Goal: Transaction & Acquisition: Book appointment/travel/reservation

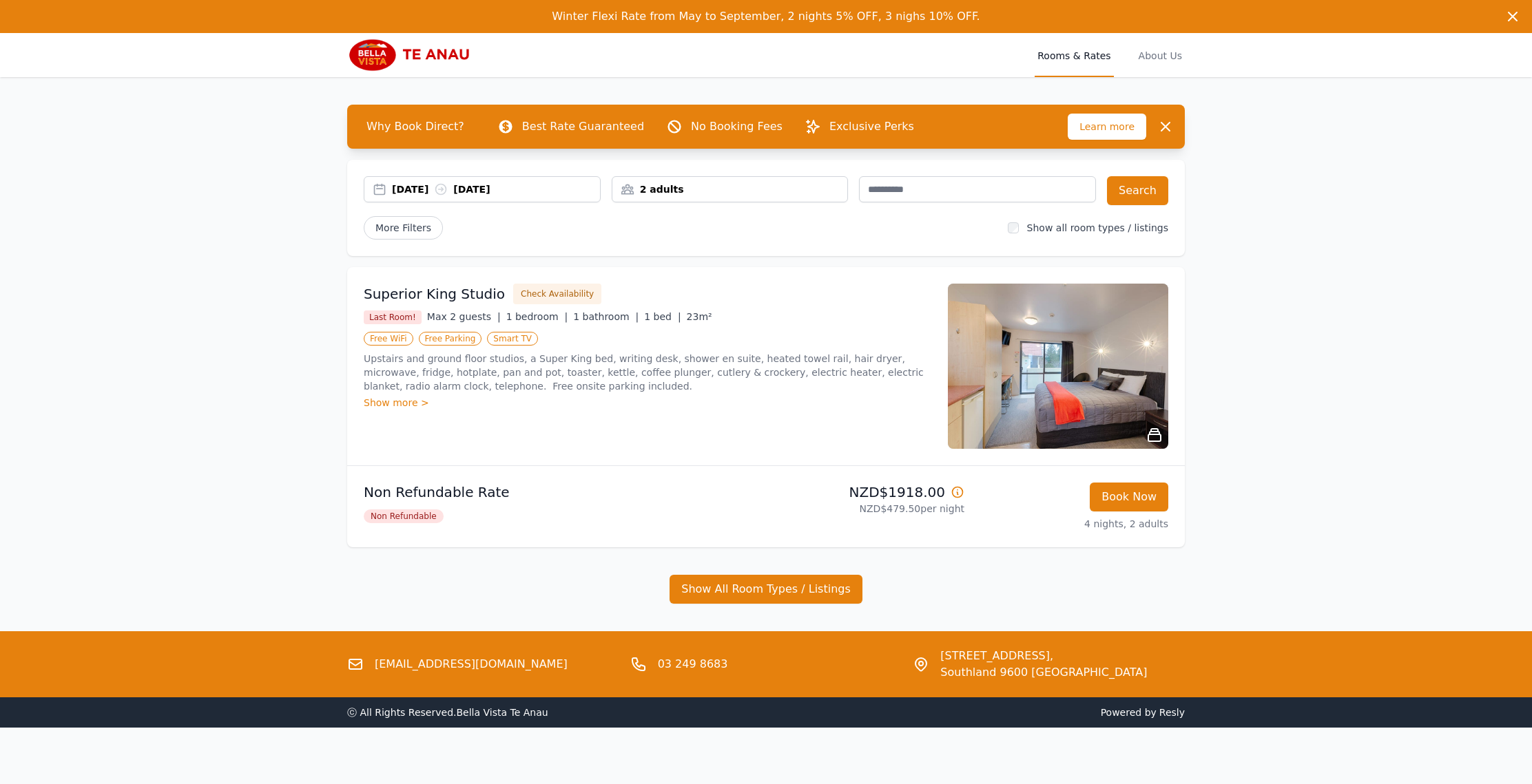
click at [420, 188] on div "[DATE] [DATE]" at bounding box center [496, 190] width 208 height 14
click at [420, 189] on div "[DATE] [DATE]" at bounding box center [496, 190] width 208 height 14
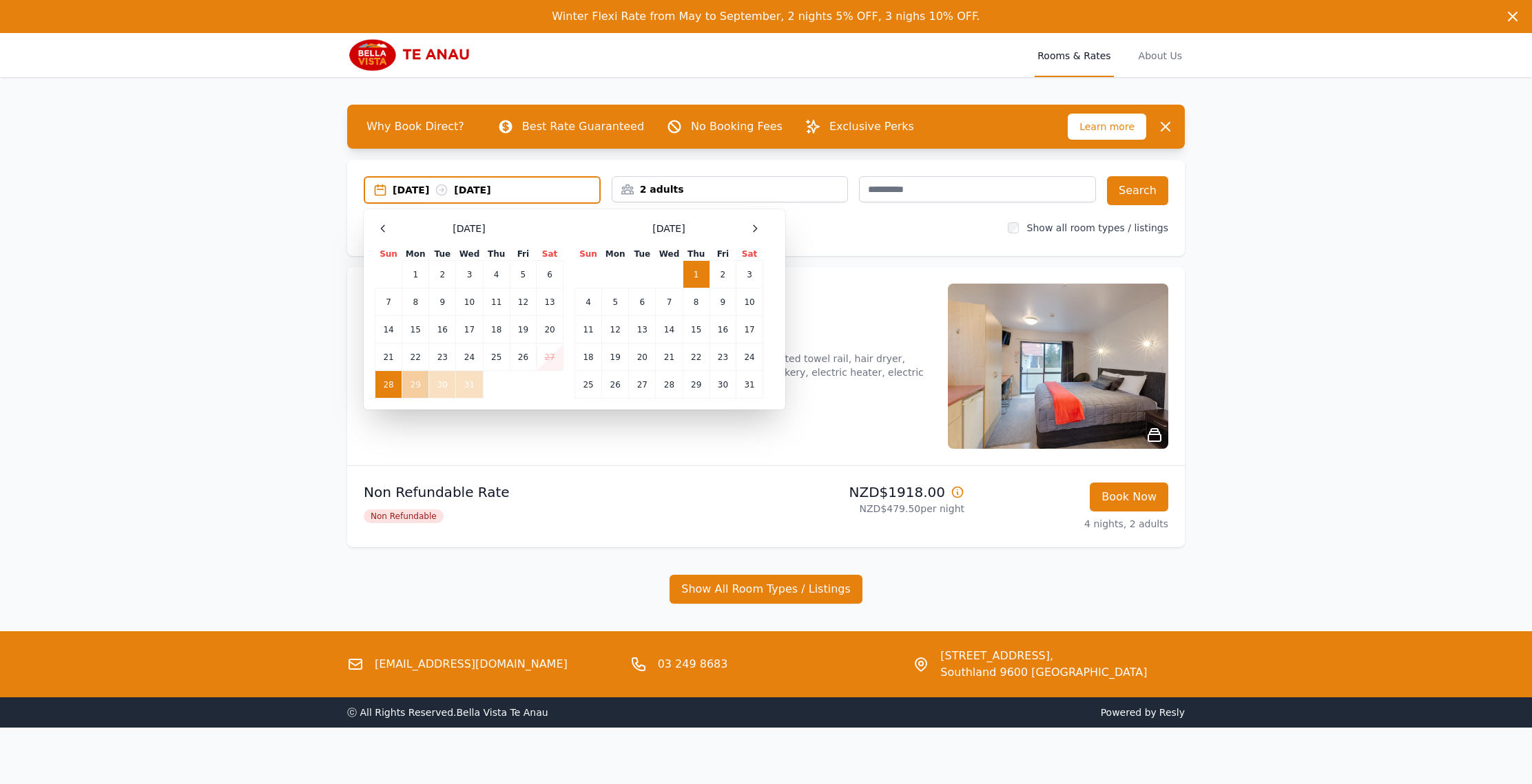
click at [412, 386] on td "29" at bounding box center [416, 384] width 27 height 27
click at [701, 274] on td "1" at bounding box center [696, 274] width 27 height 27
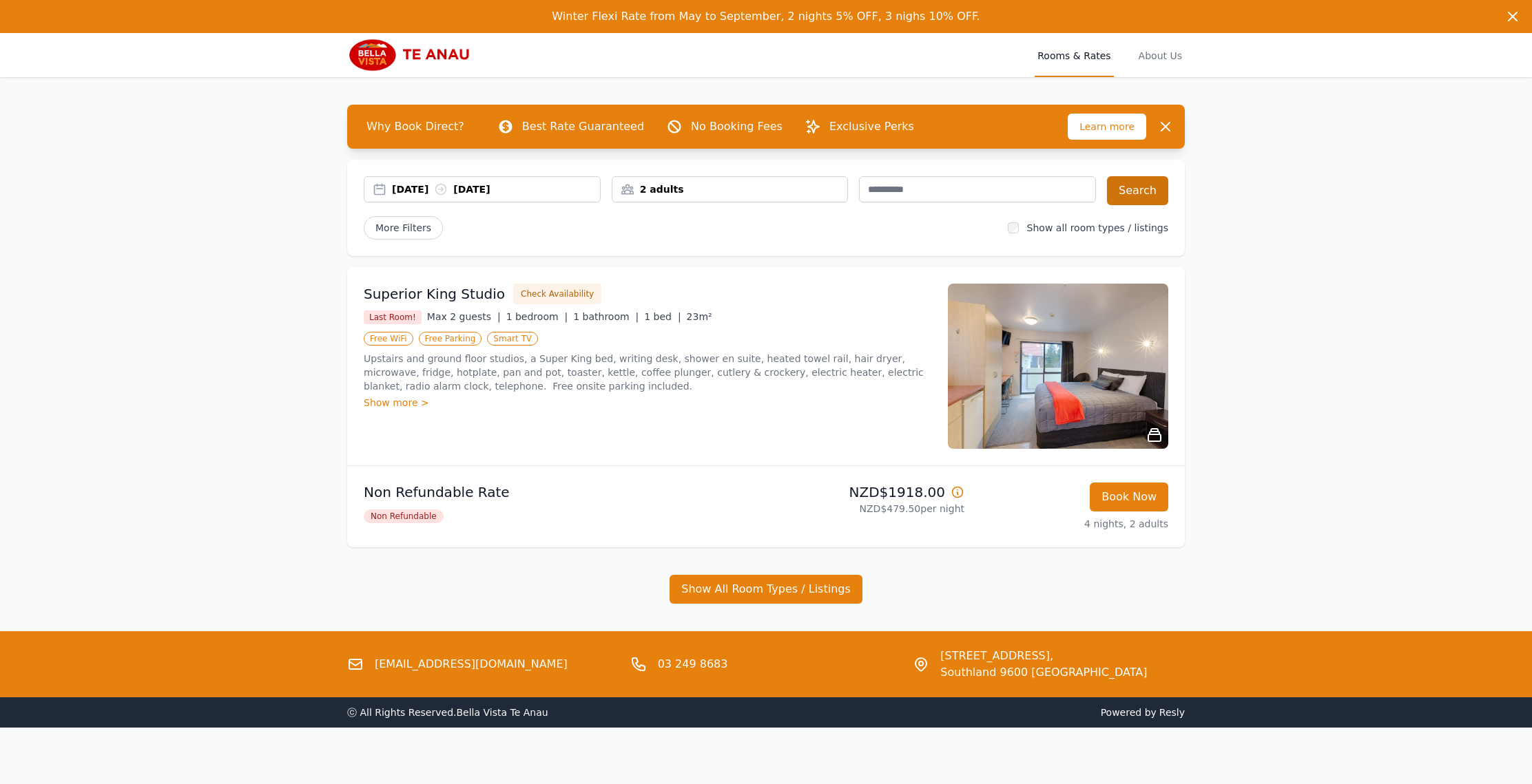
click at [1141, 191] on button "Search" at bounding box center [1137, 191] width 61 height 29
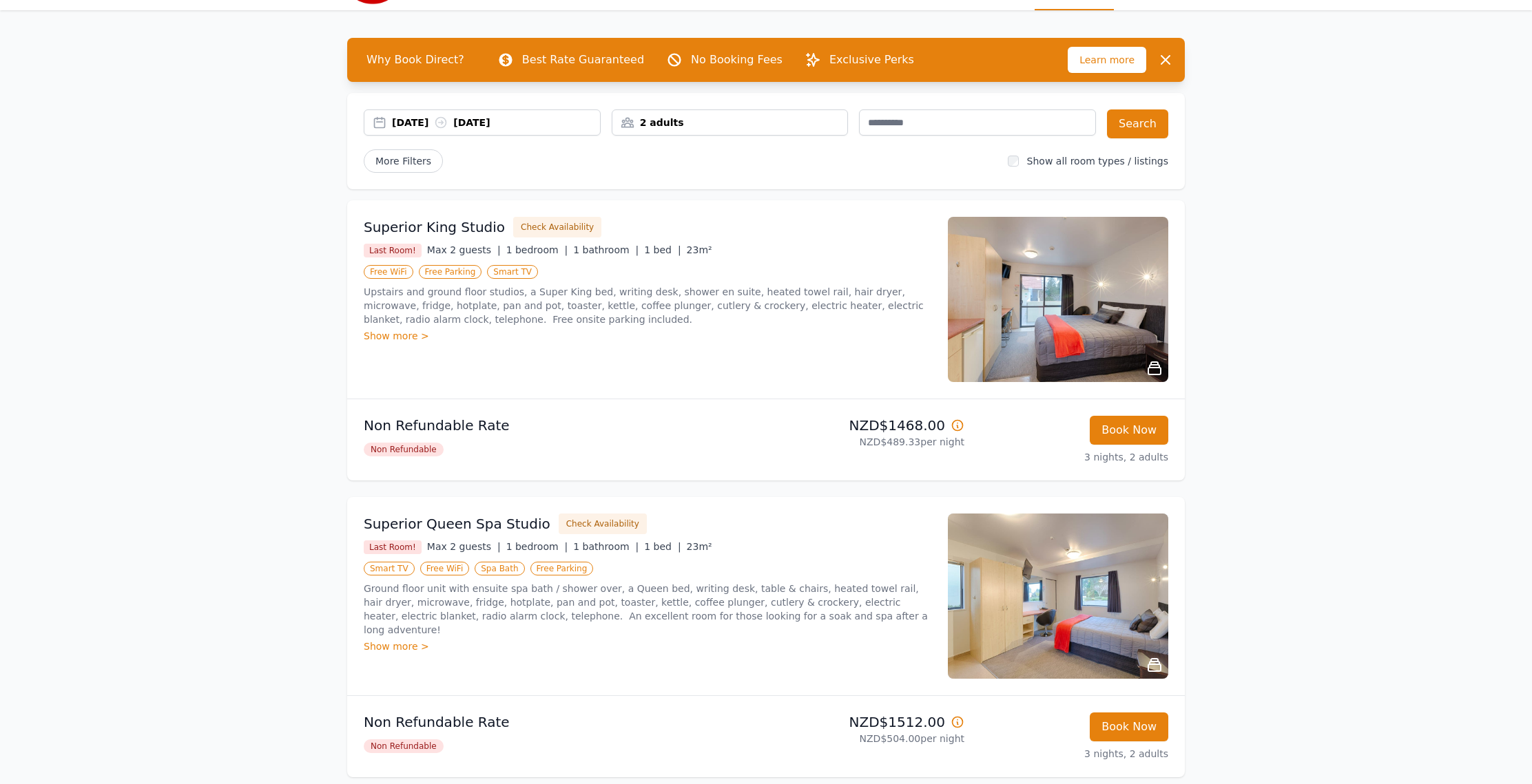
scroll to position [27, 0]
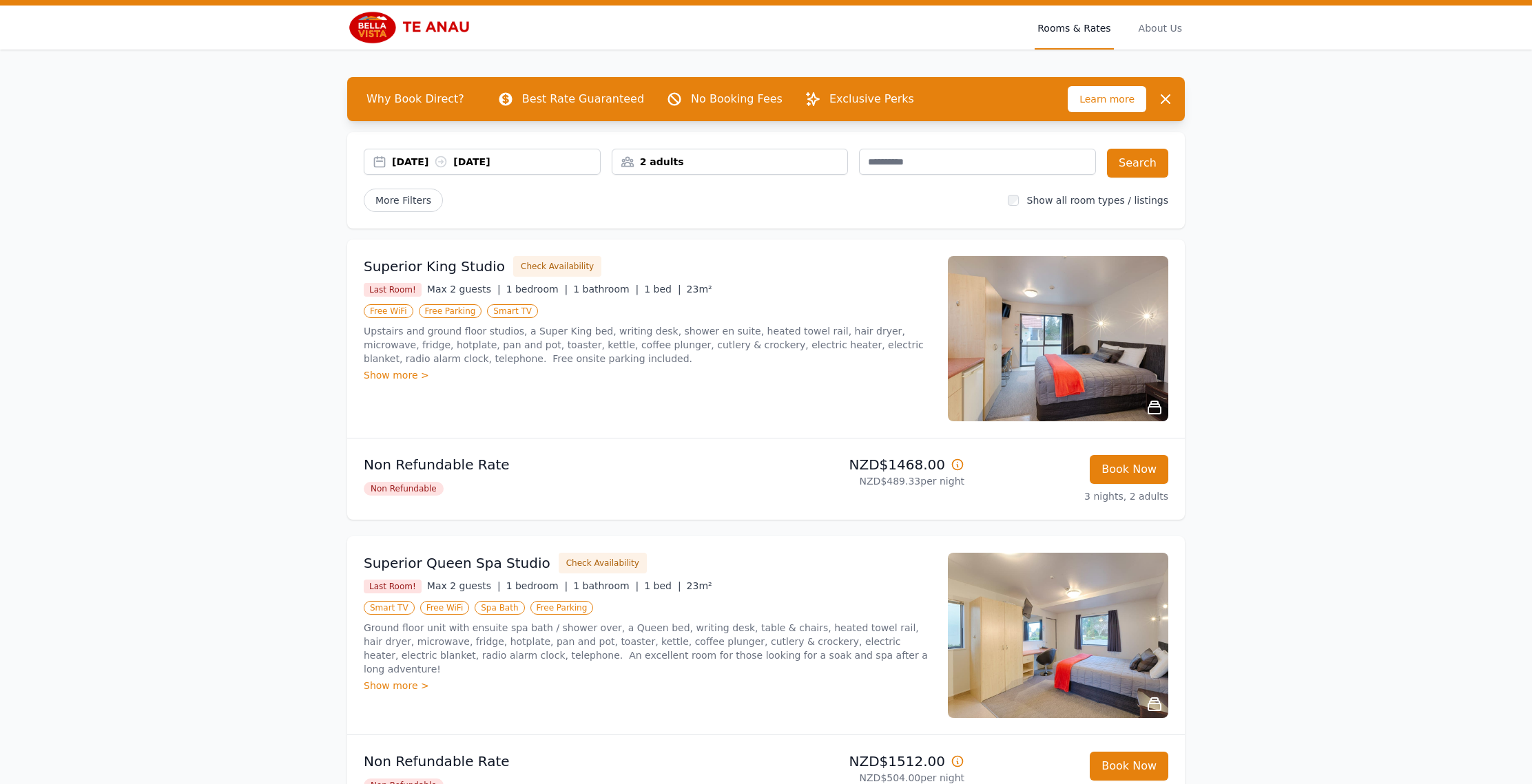
click at [404, 159] on div "[DATE] [DATE]" at bounding box center [496, 162] width 208 height 14
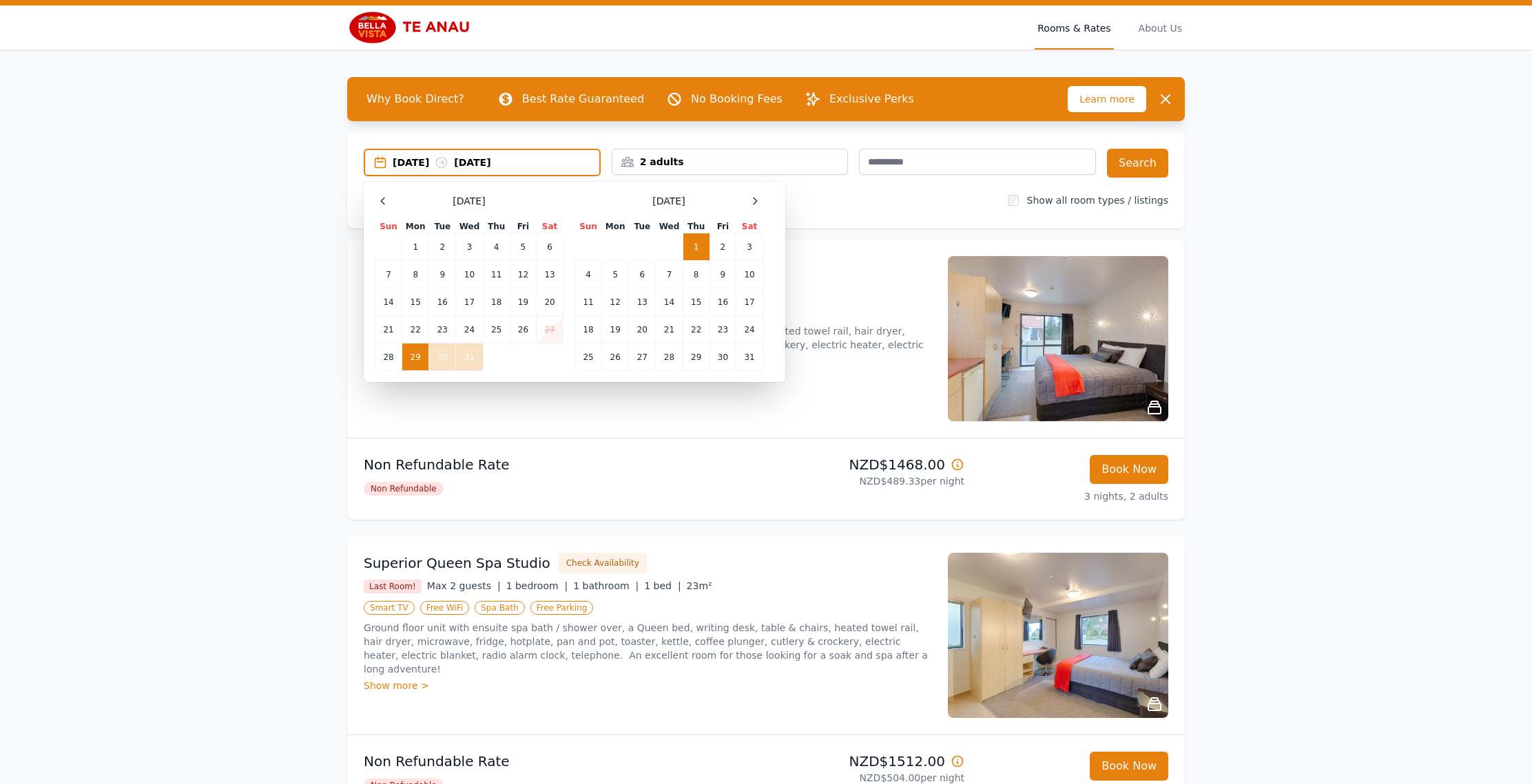
click at [519, 162] on div "[DATE] [DATE]" at bounding box center [495, 162] width 206 height 14
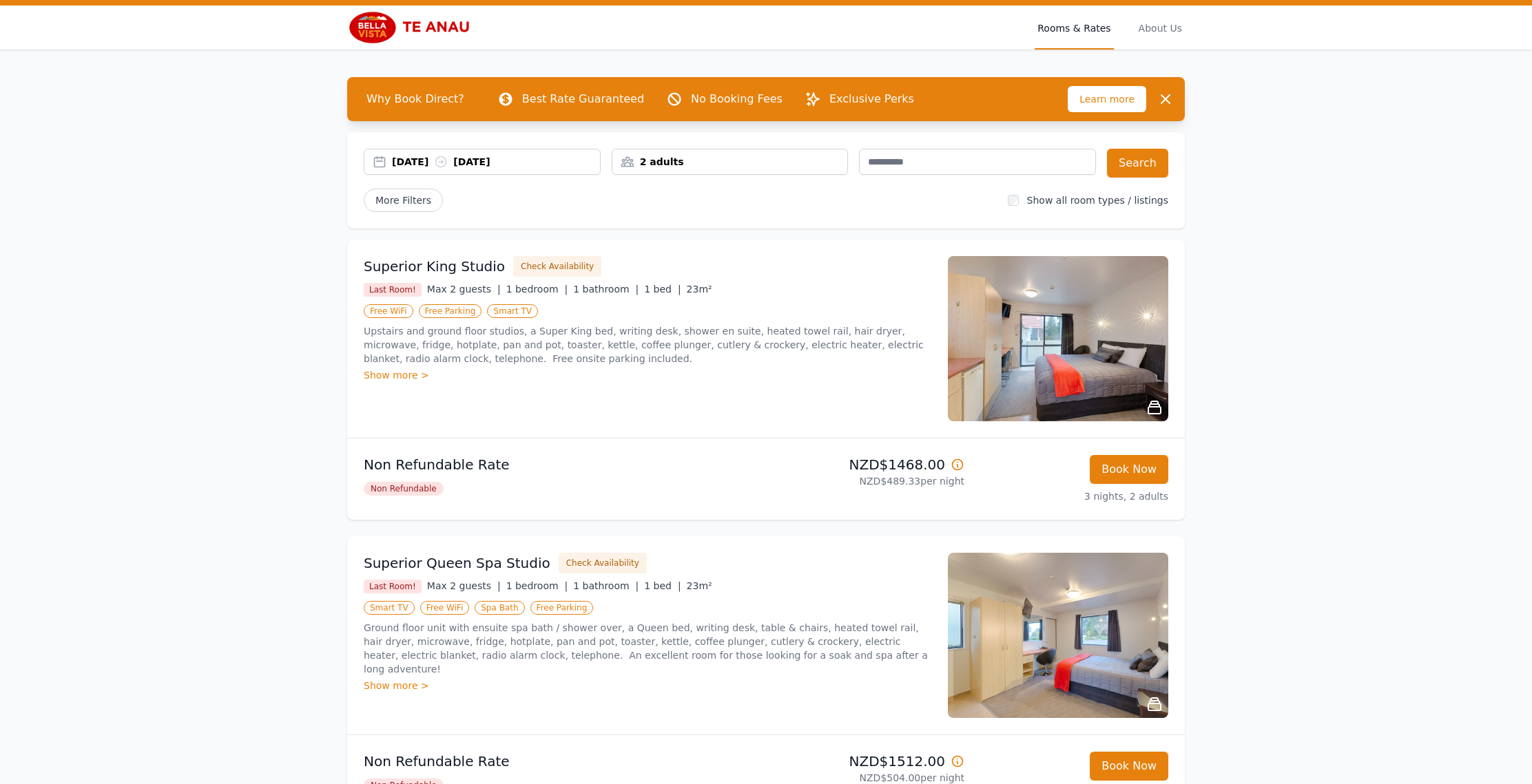
click at [519, 162] on div "[DATE] [DATE]" at bounding box center [496, 162] width 208 height 14
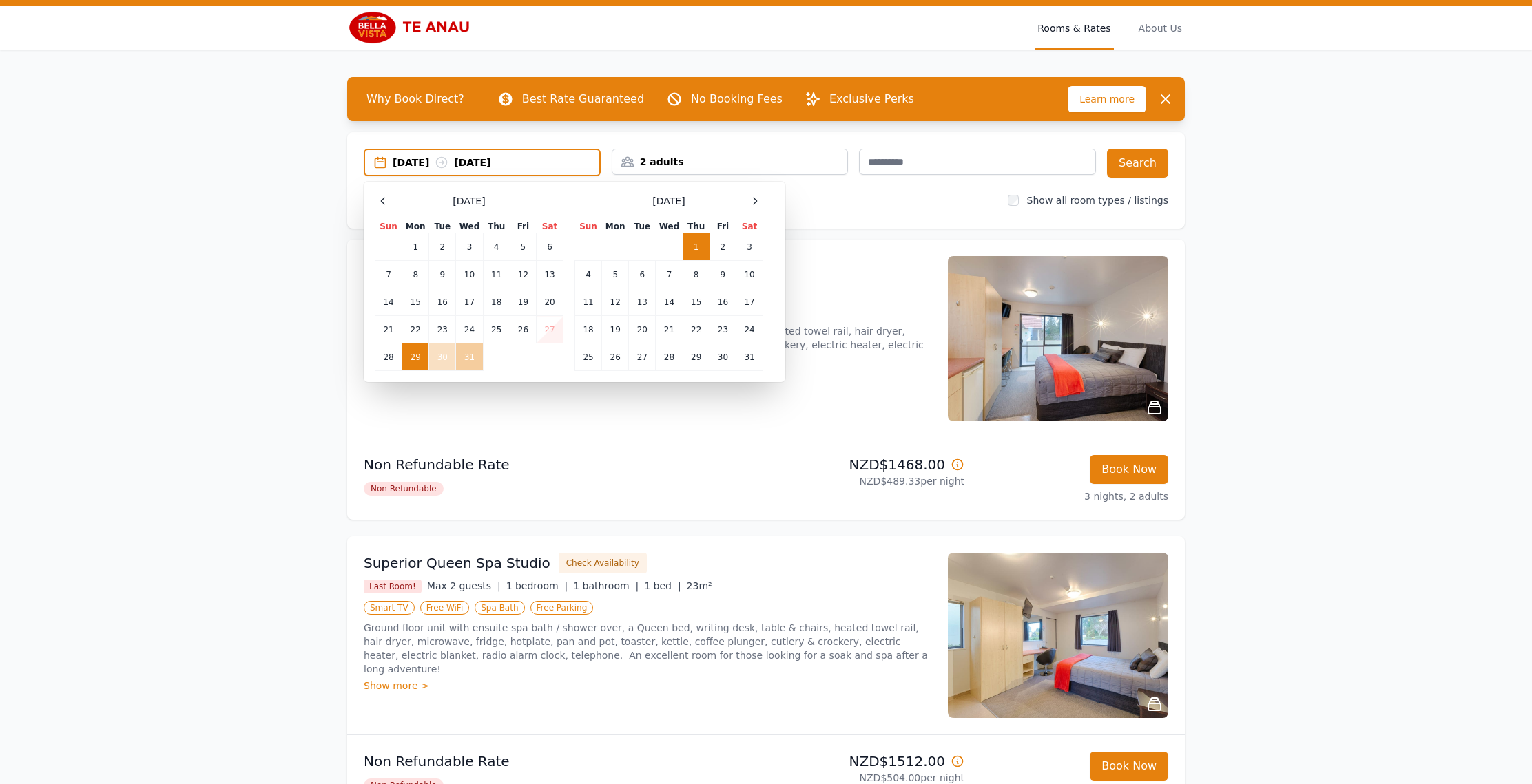
click at [471, 363] on td "31" at bounding box center [469, 357] width 27 height 27
click at [409, 360] on td "29" at bounding box center [416, 357] width 27 height 27
click at [471, 357] on td "31" at bounding box center [469, 357] width 27 height 27
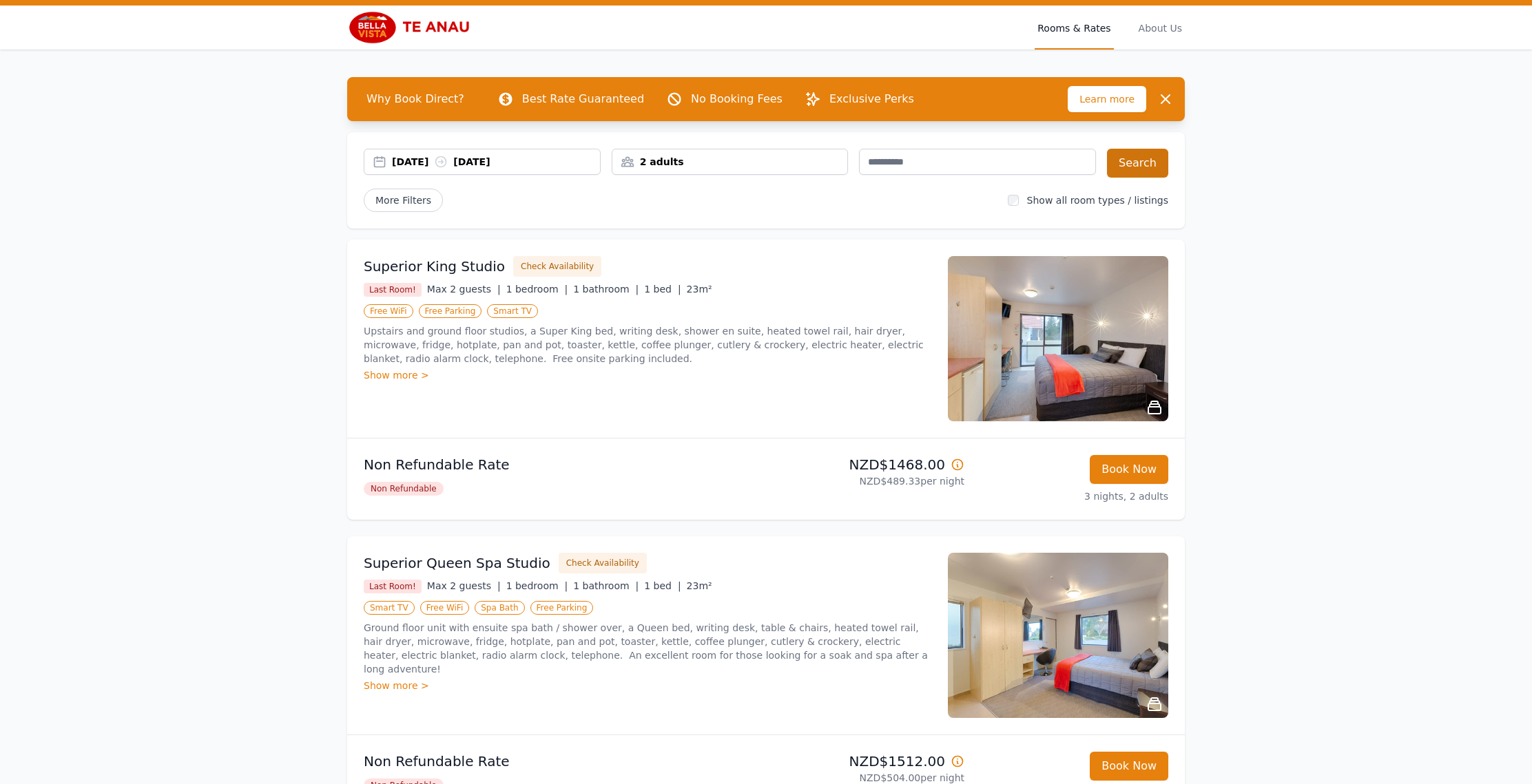
click at [1129, 162] on button "Search" at bounding box center [1137, 163] width 61 height 29
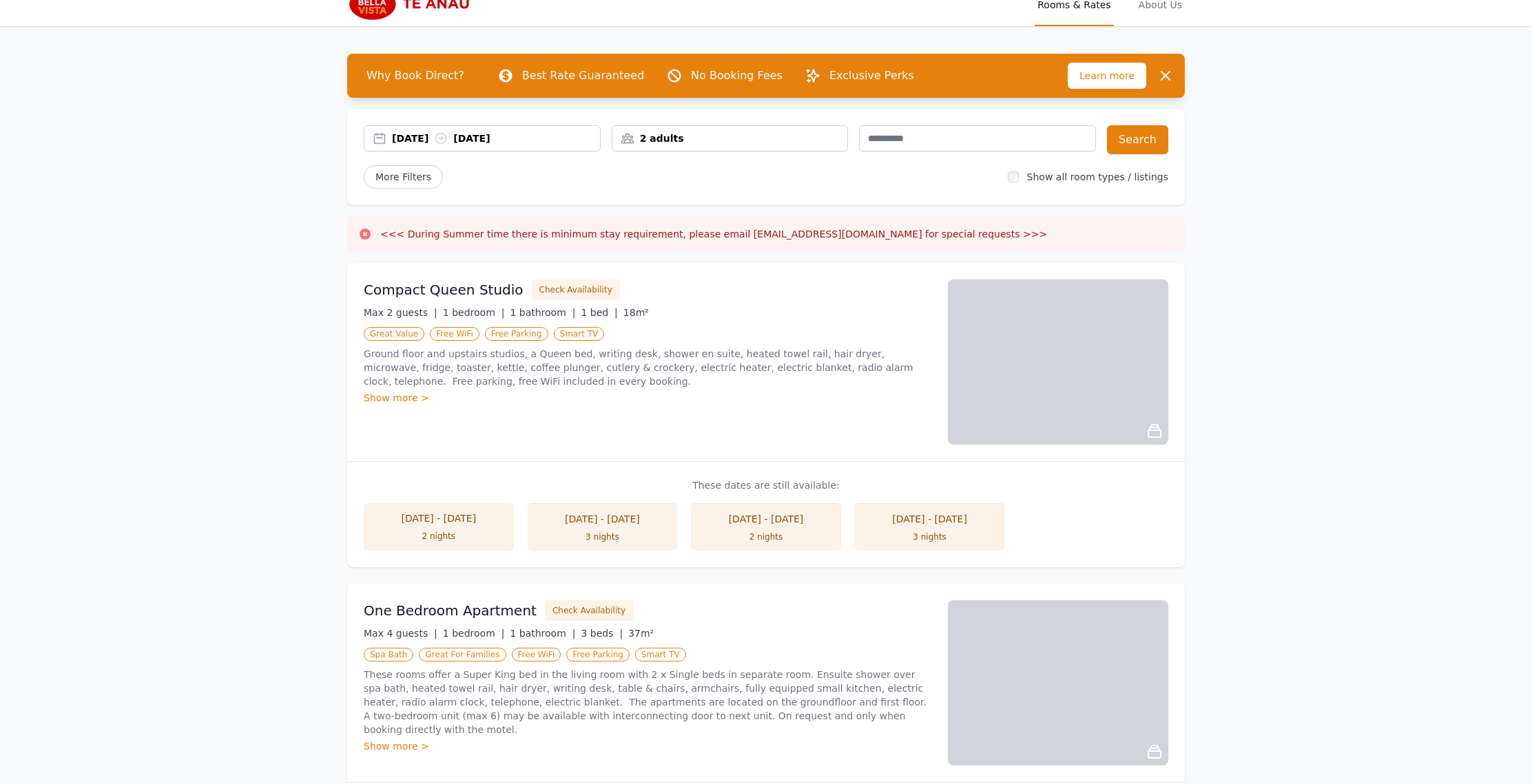
scroll to position [36, 0]
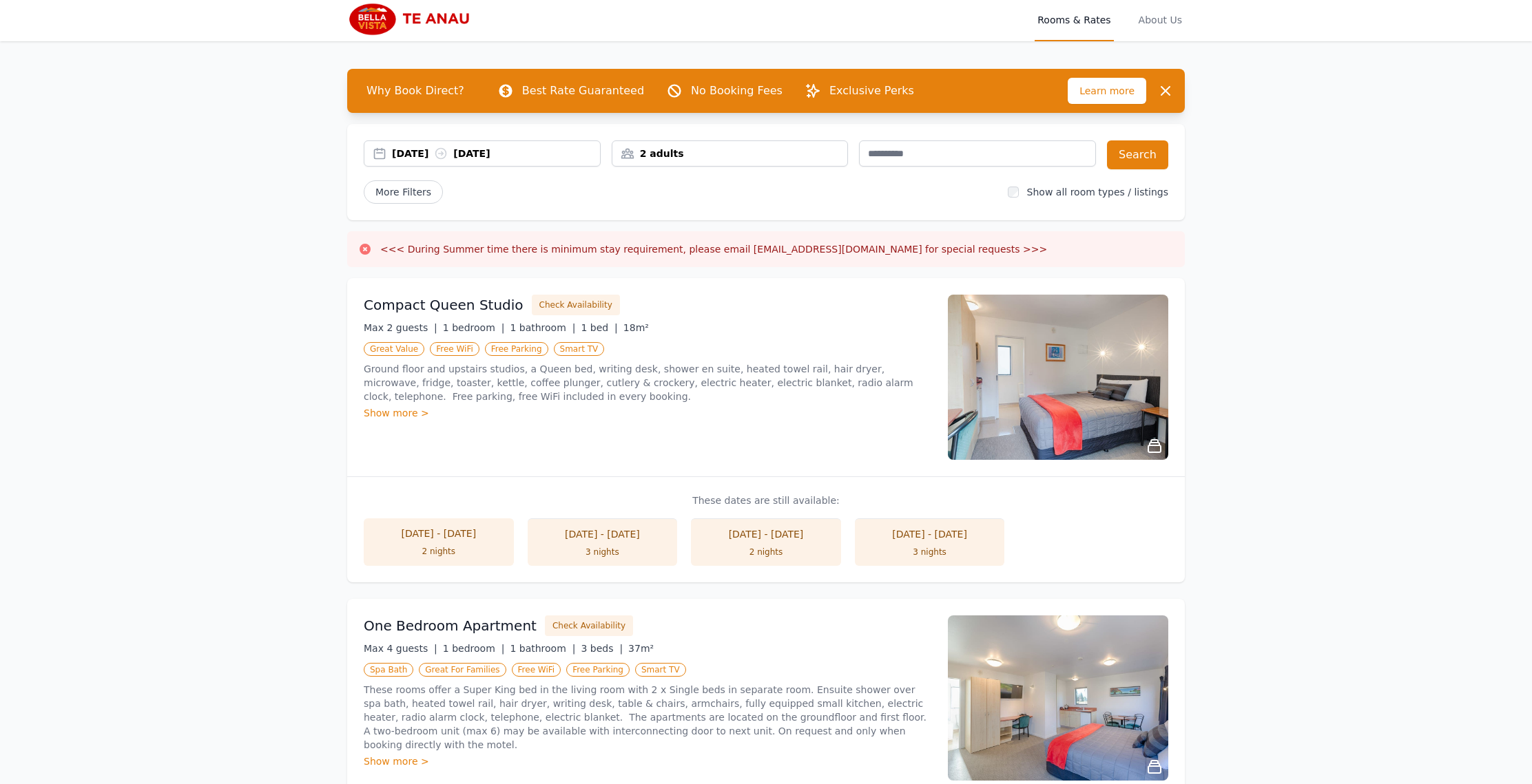
click at [393, 152] on div "[DATE] [DATE]" at bounding box center [496, 154] width 208 height 14
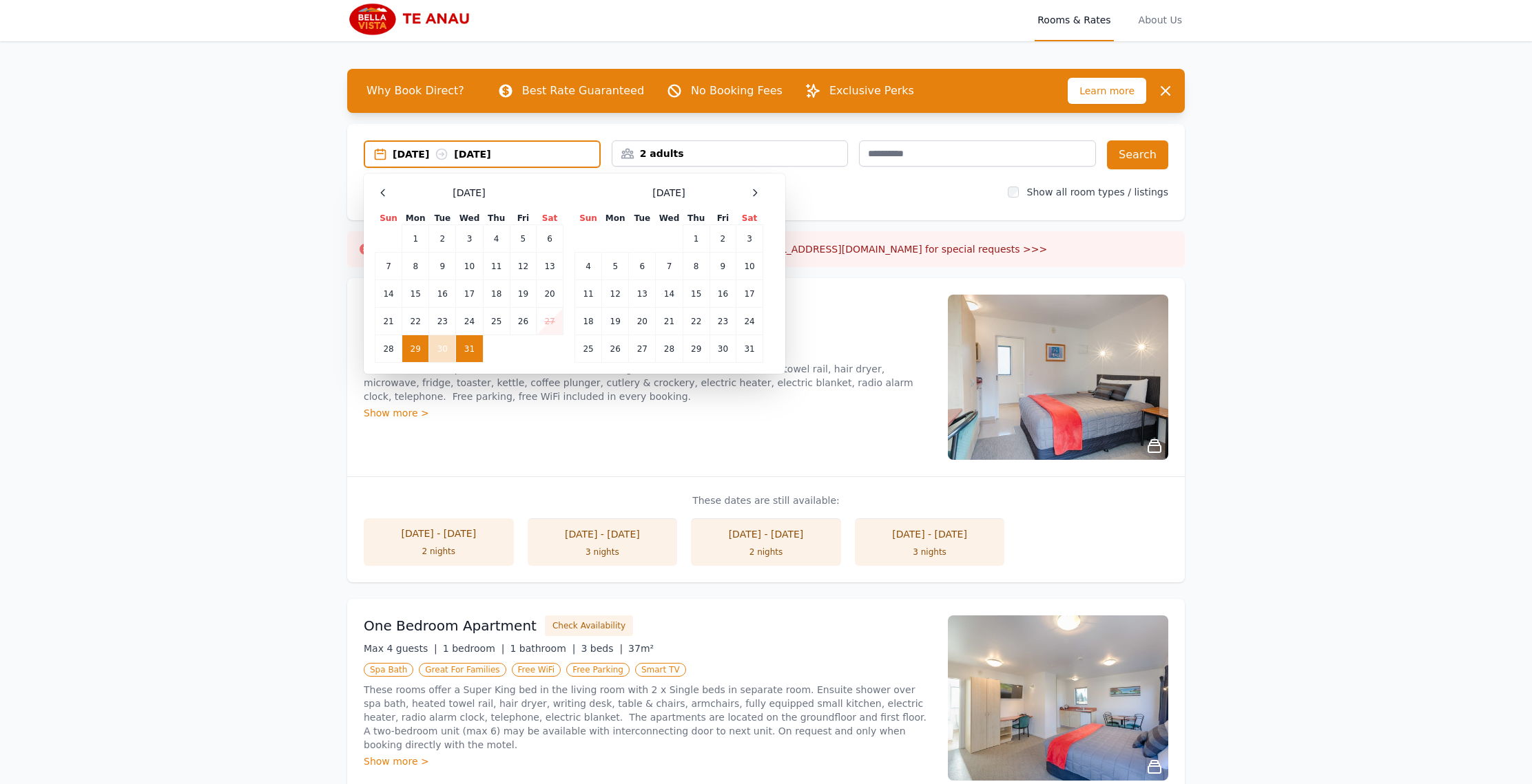
click at [555, 319] on td "27" at bounding box center [550, 321] width 27 height 27
